Goal: Find specific page/section: Find specific page/section

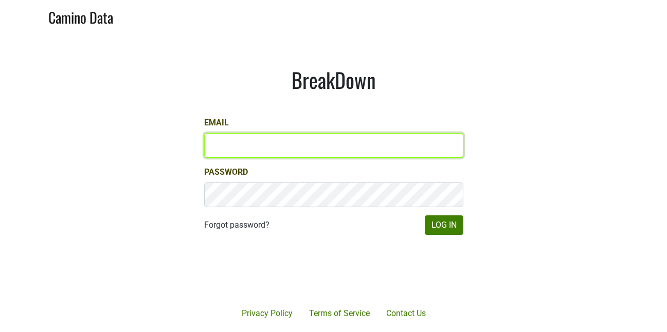
click at [251, 145] on input "Email" at bounding box center [333, 145] width 259 height 25
type input "[EMAIL_ADDRESS][DOMAIN_NAME]"
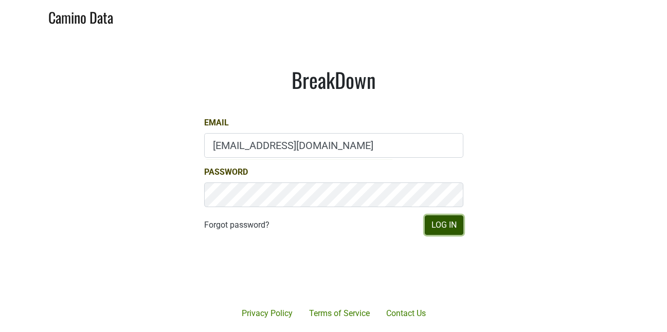
click at [443, 227] on button "Log In" at bounding box center [444, 226] width 39 height 20
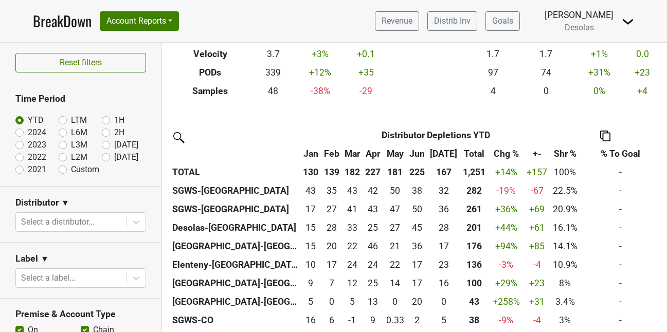
scroll to position [177, 0]
click at [159, 27] on button "Account Reports" at bounding box center [139, 21] width 79 height 20
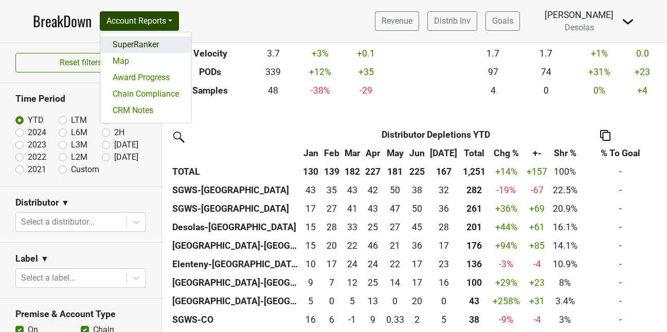
click at [154, 41] on link "SuperRanker" at bounding box center [145, 45] width 91 height 16
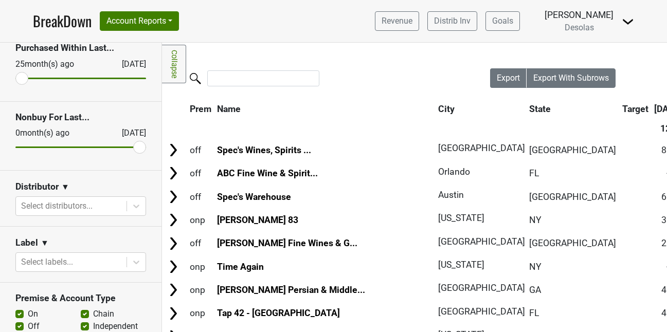
scroll to position [78, 0]
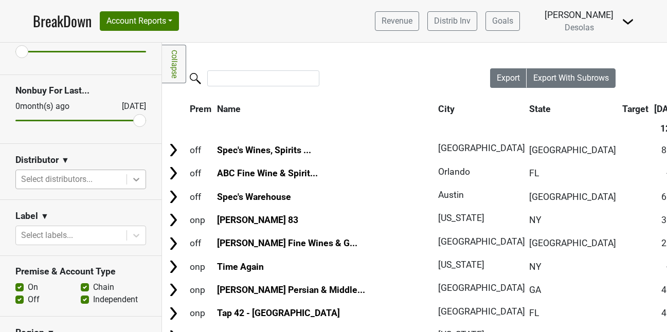
click at [140, 177] on icon at bounding box center [136, 179] width 10 height 10
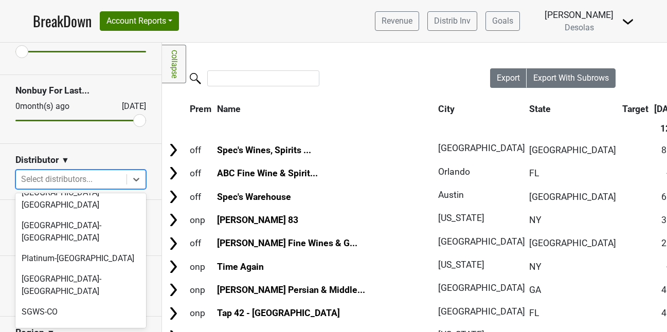
scroll to position [116, 0]
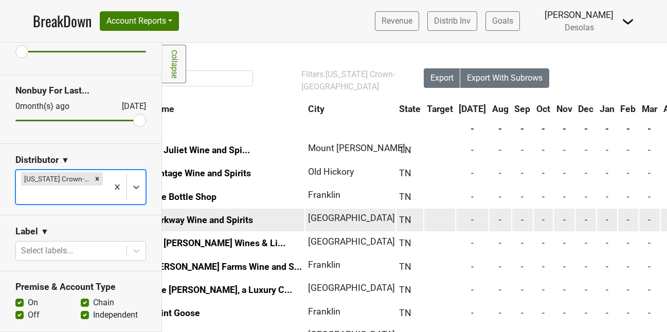
scroll to position [0, 0]
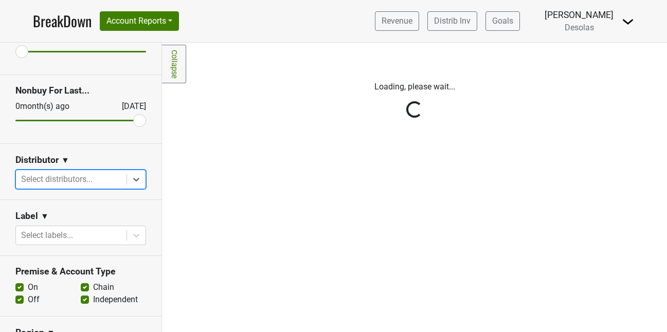
click at [136, 175] on div "Reset filters Purchased Within Last... 25 month(s) ago Aug '25 Nonbuy For Last.…" at bounding box center [81, 188] width 162 height 290
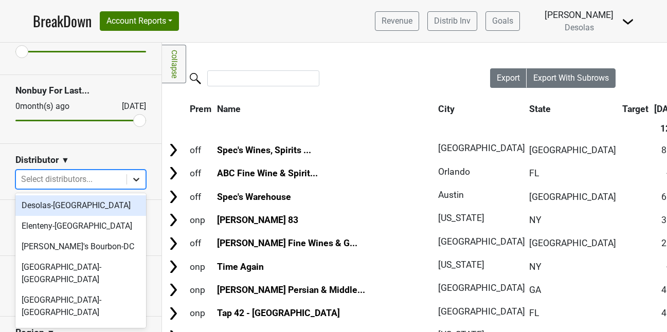
click at [138, 184] on icon at bounding box center [136, 179] width 10 height 10
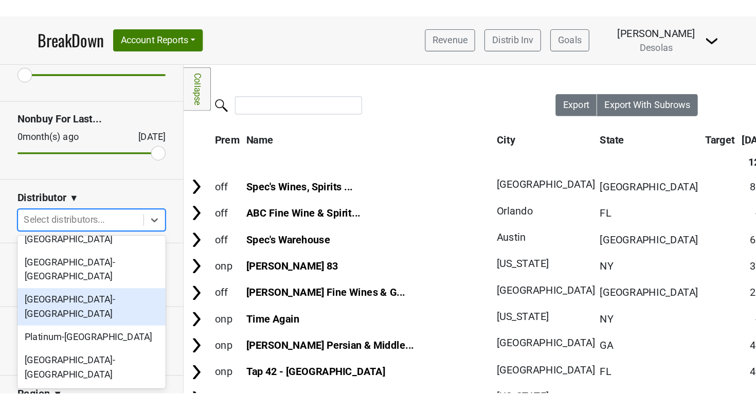
scroll to position [86, 0]
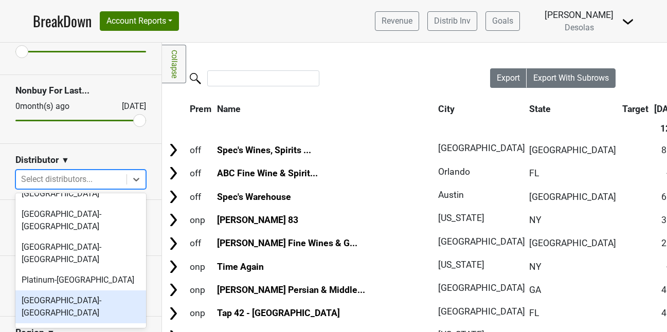
click at [77, 291] on div "[GEOGRAPHIC_DATA]-[GEOGRAPHIC_DATA]" at bounding box center [80, 307] width 131 height 33
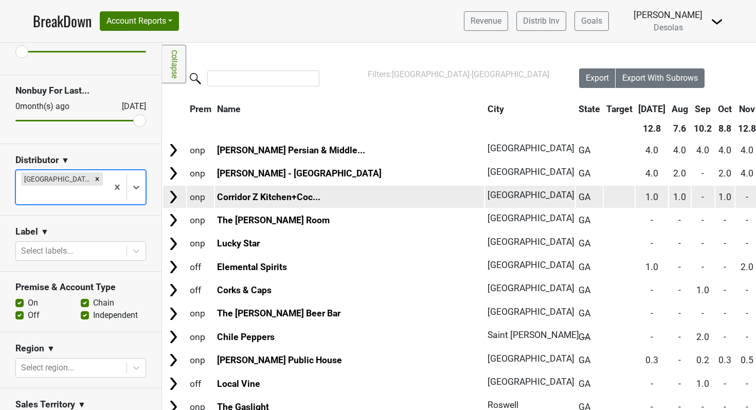
scroll to position [0, 130]
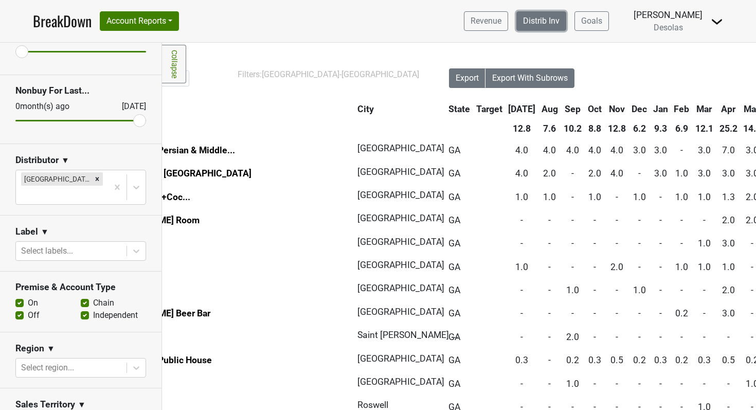
click at [546, 27] on link "Distrib Inv" at bounding box center [542, 21] width 50 height 20
